Goal: Task Accomplishment & Management: Use online tool/utility

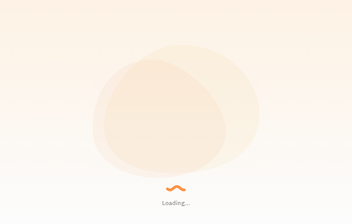
click at [189, 136] on icon at bounding box center [159, 118] width 133 height 118
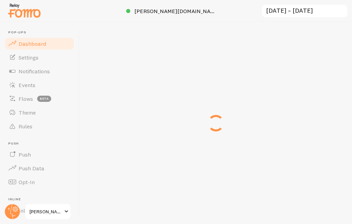
click at [13, 45] on span at bounding box center [12, 43] width 8 height 8
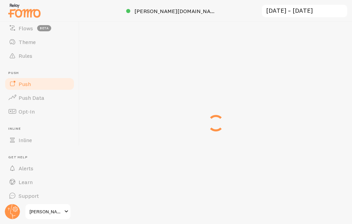
scroll to position [74, 0]
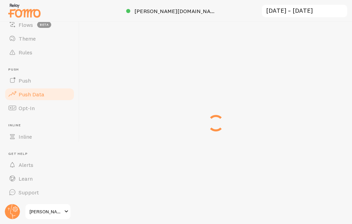
click at [12, 94] on span at bounding box center [12, 94] width 8 height 8
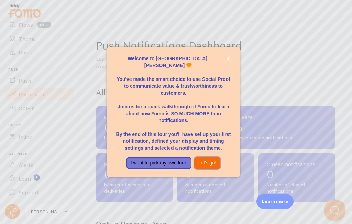
click at [211, 160] on button "Let's go!" at bounding box center [207, 163] width 26 height 12
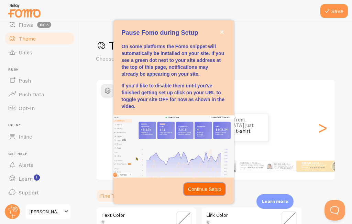
click at [206, 190] on p "Continue Setup" at bounding box center [204, 188] width 33 height 7
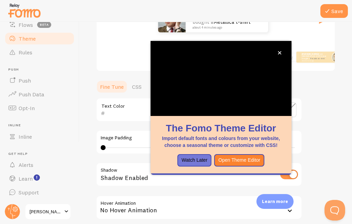
scroll to position [105, 0]
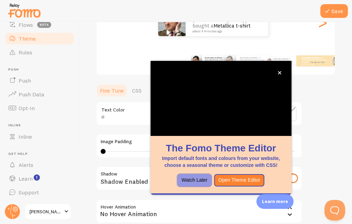
click at [190, 182] on button "Watch Later" at bounding box center [194, 180] width 34 height 12
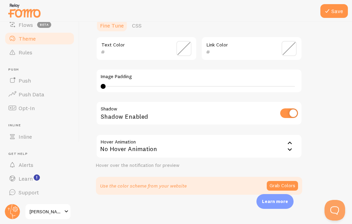
scroll to position [174, 0]
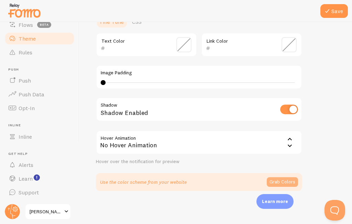
click at [283, 181] on button "Grab Colors" at bounding box center [281, 182] width 31 height 10
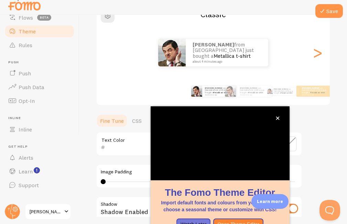
scroll to position [2, 0]
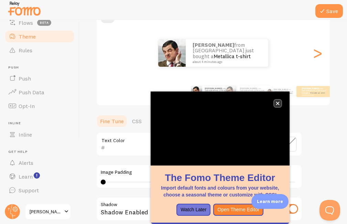
click at [277, 103] on icon "close," at bounding box center [276, 103] width 3 height 3
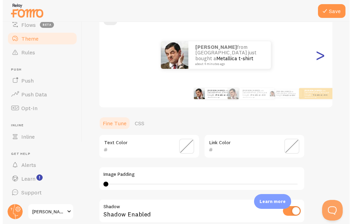
scroll to position [0, 0]
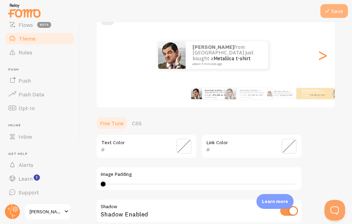
click at [334, 11] on button "Save" at bounding box center [333, 11] width 27 height 14
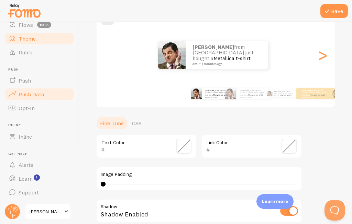
click at [32, 93] on span "Push Data" at bounding box center [32, 94] width 26 height 7
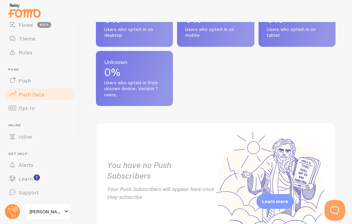
scroll to position [481, 0]
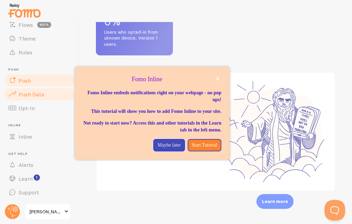
click at [30, 82] on span "Push" at bounding box center [25, 80] width 12 height 7
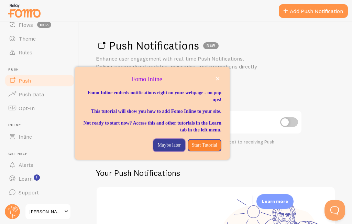
click at [169, 148] on p "Maybe later" at bounding box center [168, 144] width 23 height 7
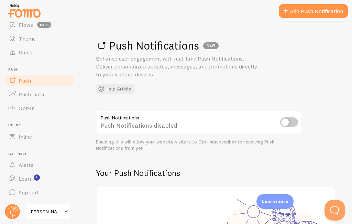
click at [285, 119] on input "checkbox" at bounding box center [289, 122] width 18 height 10
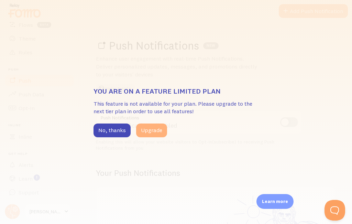
click at [157, 128] on button "Upgrade" at bounding box center [151, 130] width 31 height 14
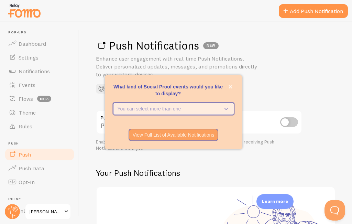
click at [227, 108] on icon "What kind of Social Proof events would you like to display?" at bounding box center [225, 109] width 3 height 2
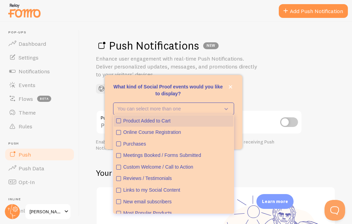
click at [119, 122] on icon "Product Added to Cart" at bounding box center [118, 120] width 4 height 4
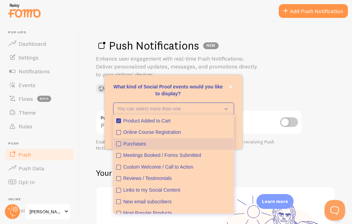
click at [120, 143] on icon "Purchases" at bounding box center [118, 143] width 4 height 4
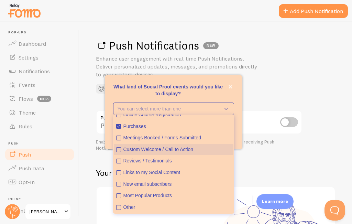
click at [120, 150] on icon "Custom Welcome / Call to Action" at bounding box center [118, 149] width 4 height 4
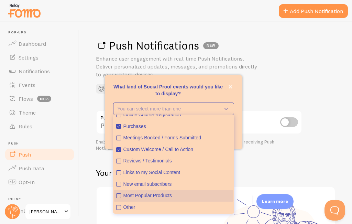
click at [118, 197] on icon "Most Popular Products" at bounding box center [118, 195] width 4 height 4
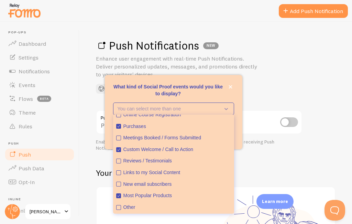
click at [251, 104] on div "Push Notifications NEW Enhance user engagement with real-time Push Notification…" at bounding box center [215, 123] width 272 height 202
click at [230, 86] on icon "close," at bounding box center [229, 86] width 3 height 3
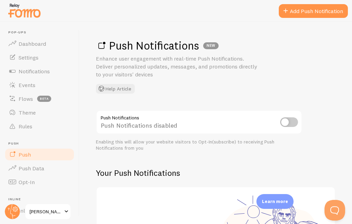
click at [289, 124] on input "checkbox" at bounding box center [289, 122] width 18 height 10
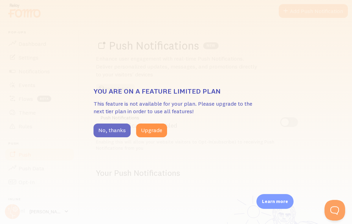
click at [102, 133] on button "No, thanks" at bounding box center [111, 130] width 37 height 14
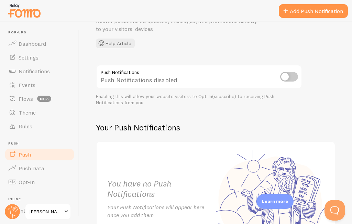
scroll to position [0, 0]
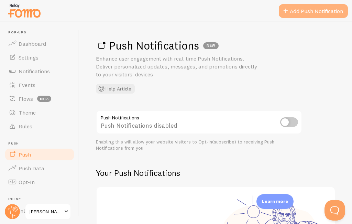
click at [300, 15] on link "Add Push Notification" at bounding box center [313, 11] width 69 height 14
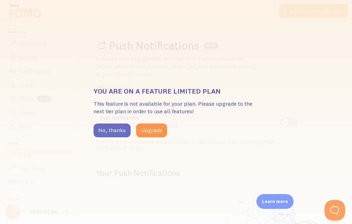
click at [114, 131] on button "No, thanks" at bounding box center [111, 130] width 37 height 14
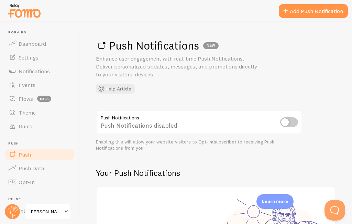
click at [284, 123] on input "checkbox" at bounding box center [289, 122] width 18 height 10
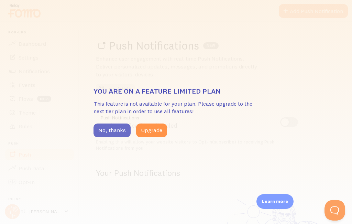
click at [117, 126] on button "No, thanks" at bounding box center [111, 130] width 37 height 14
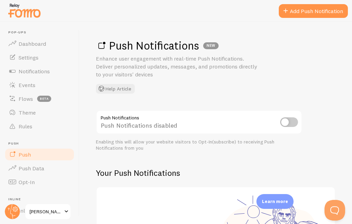
click at [158, 125] on div "Push Notifications disabled" at bounding box center [199, 122] width 206 height 25
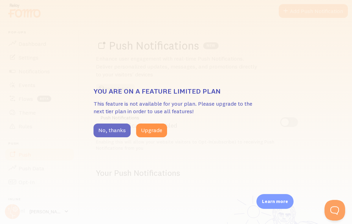
click at [112, 132] on button "No, thanks" at bounding box center [111, 130] width 37 height 14
